Goal: Find specific page/section: Find specific page/section

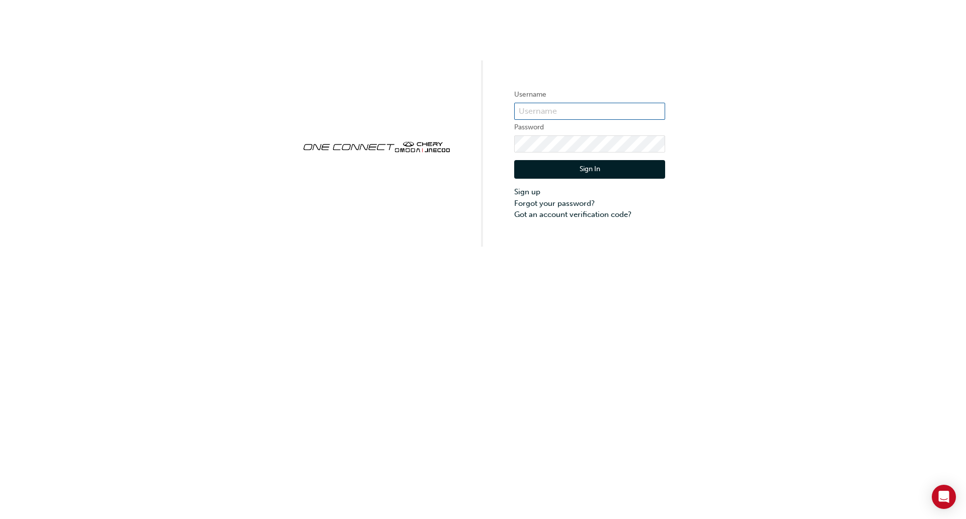
type input "CHAU0310"
click at [577, 166] on button "Sign In" at bounding box center [589, 169] width 151 height 19
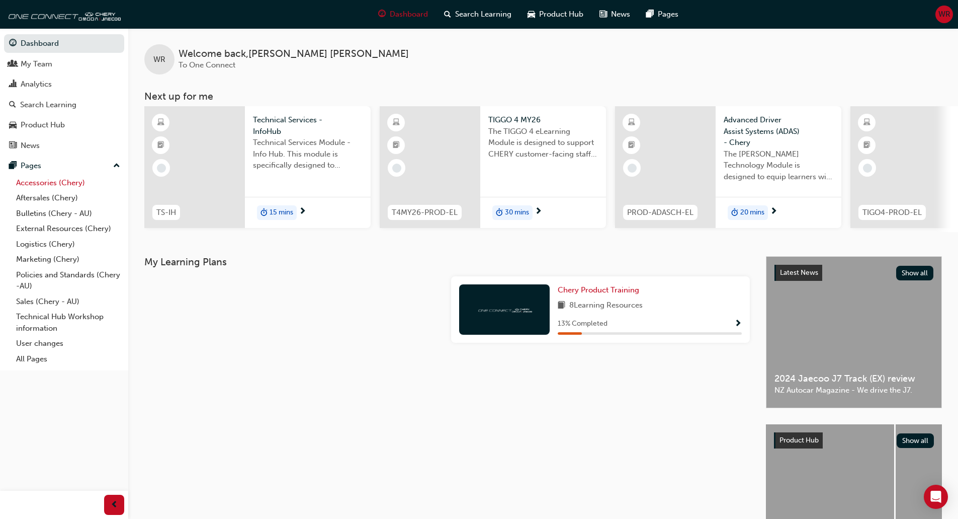
click at [53, 181] on link "Accessories (Chery)" at bounding box center [68, 183] width 112 height 16
